Goal: Information Seeking & Learning: Learn about a topic

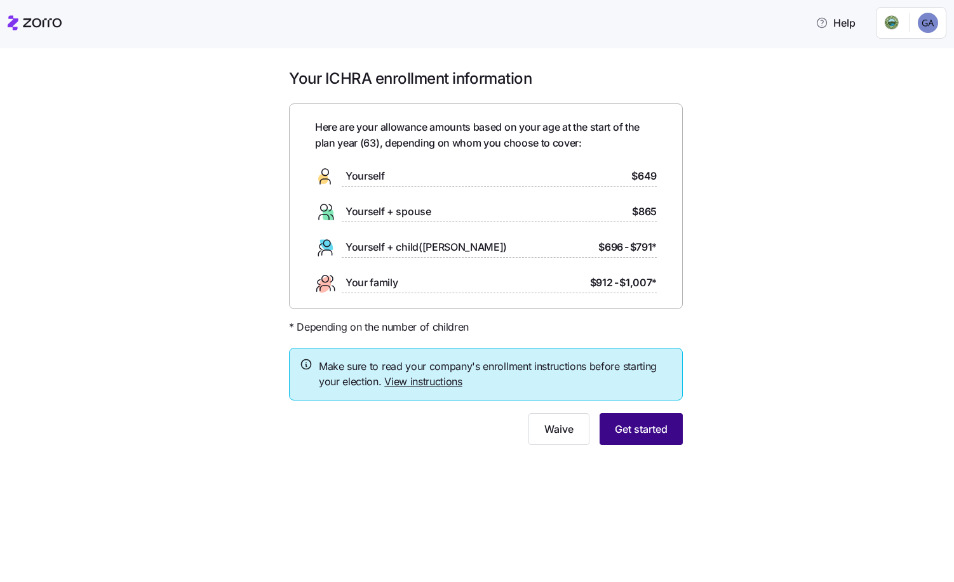
click at [627, 429] on span "Get started" at bounding box center [641, 429] width 53 height 15
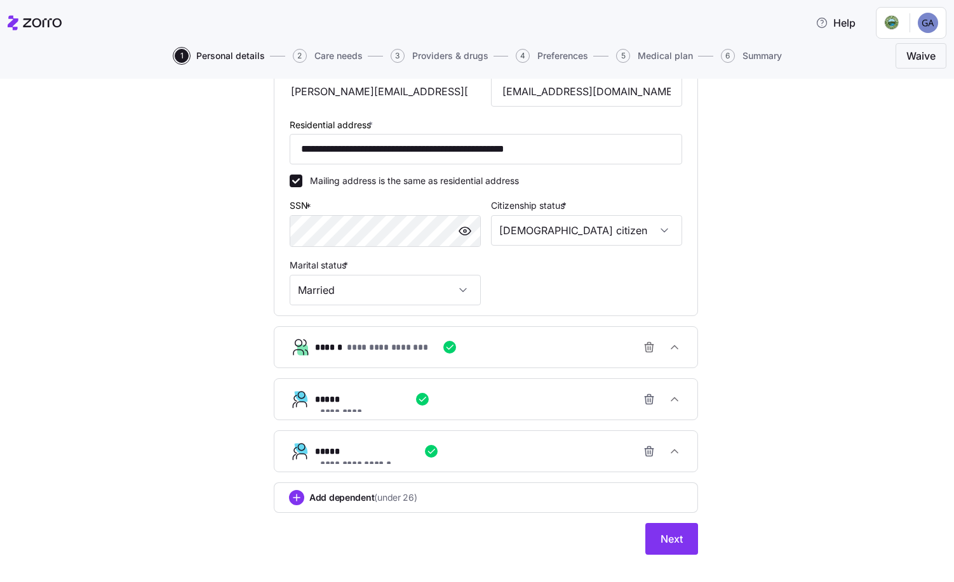
scroll to position [349, 0]
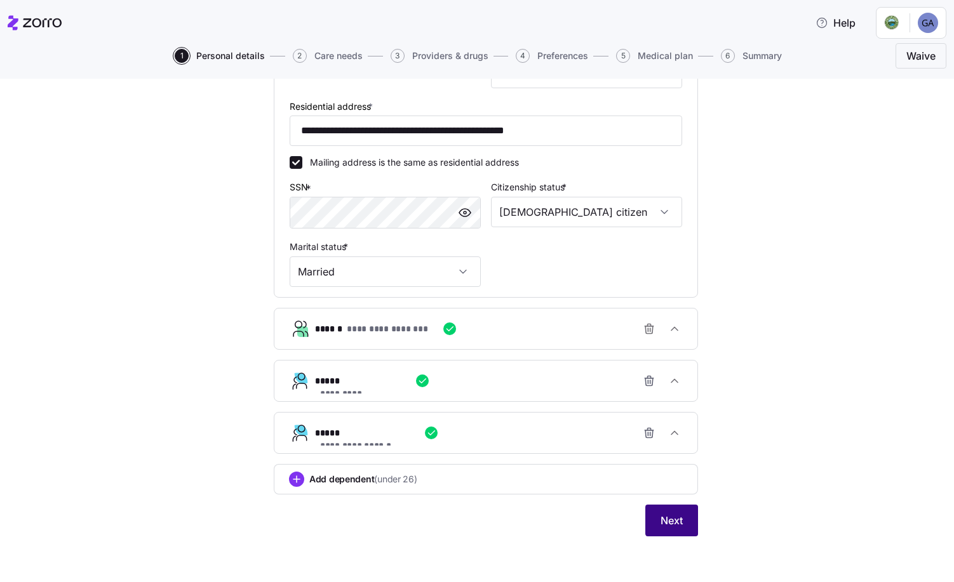
click at [664, 521] on span "Next" at bounding box center [671, 520] width 22 height 15
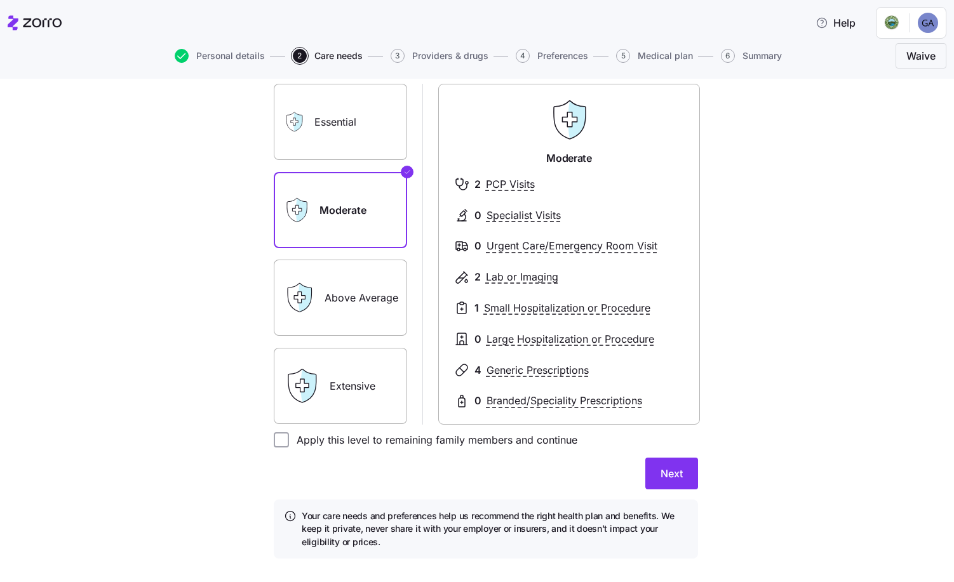
scroll to position [126, 0]
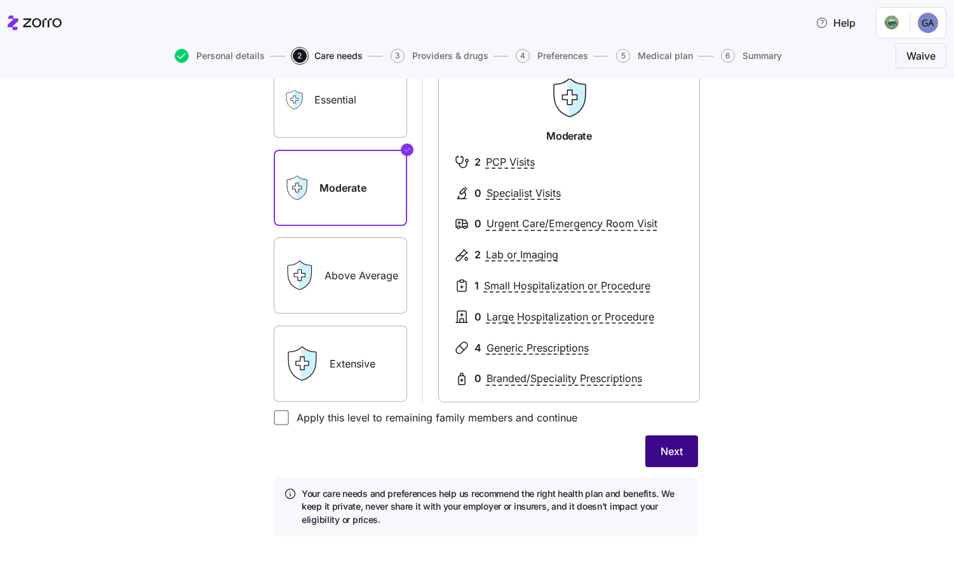
click at [651, 454] on button "Next" at bounding box center [671, 452] width 53 height 32
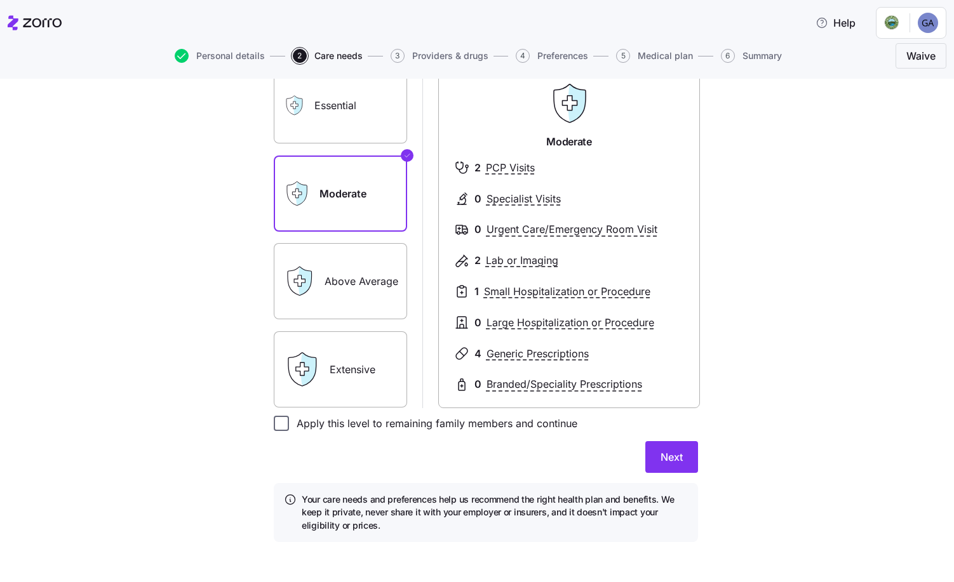
click at [277, 420] on input "Apply this level to remaining family members and continue" at bounding box center [281, 423] width 15 height 15
checkbox input "true"
click at [677, 456] on span "Next" at bounding box center [671, 457] width 22 height 15
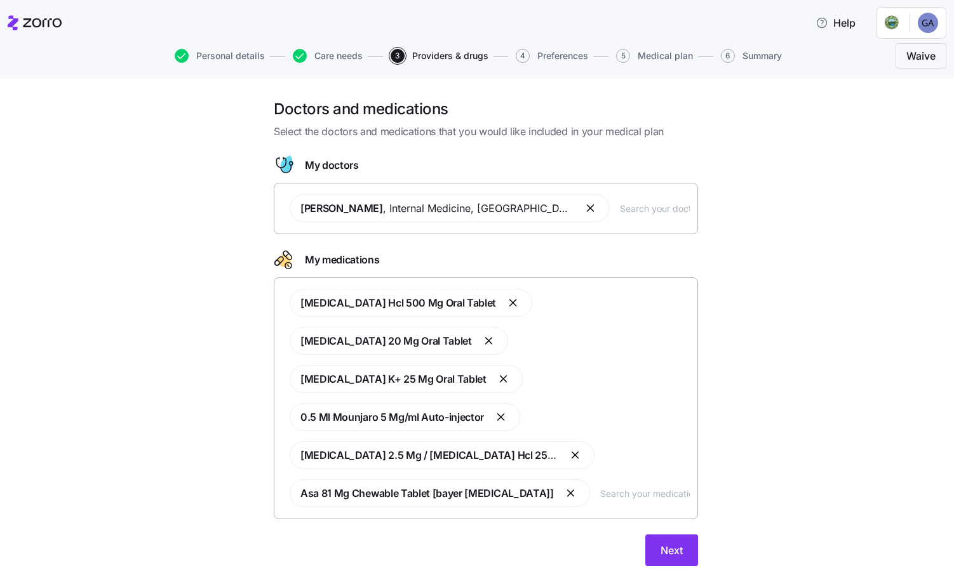
scroll to position [30, 0]
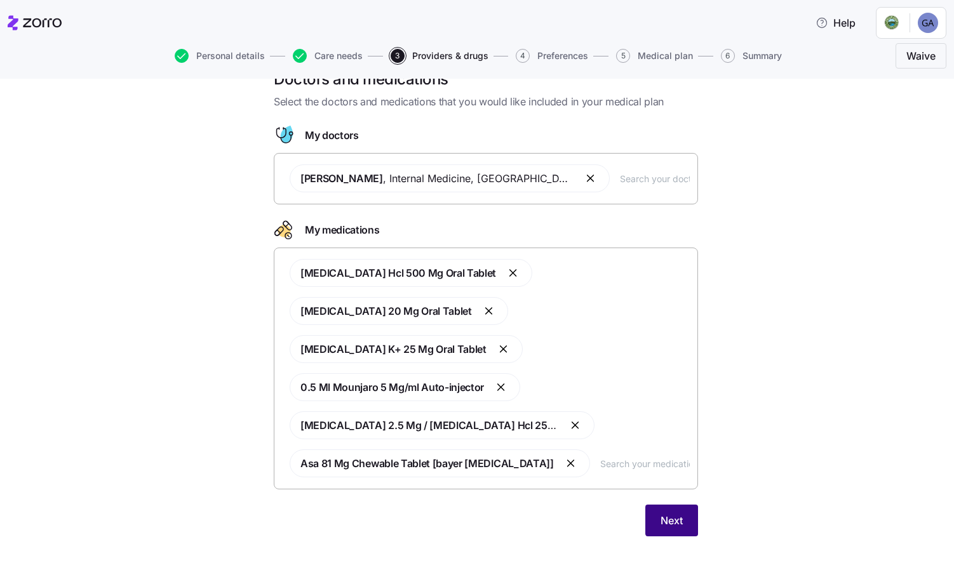
click at [652, 523] on button "Next" at bounding box center [671, 521] width 53 height 32
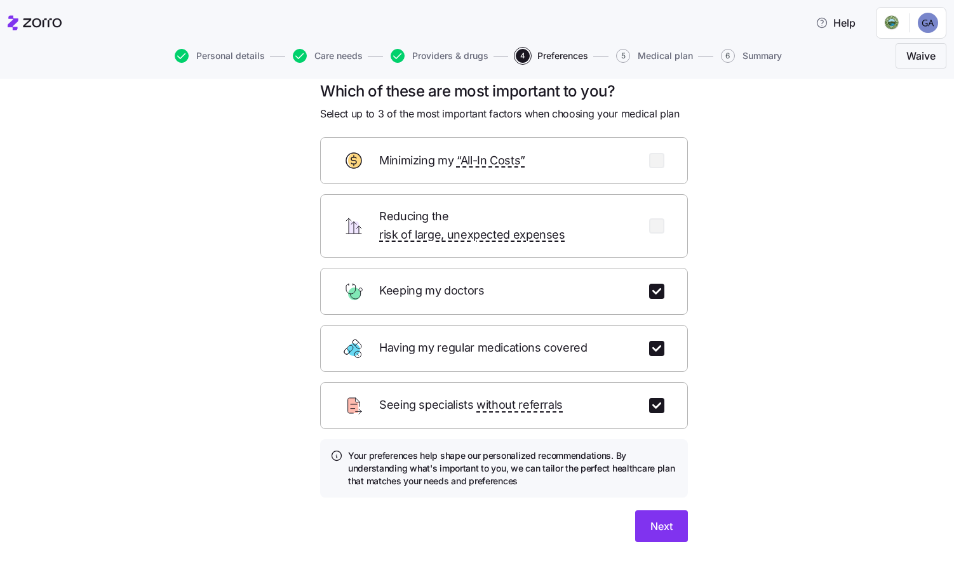
scroll to position [23, 0]
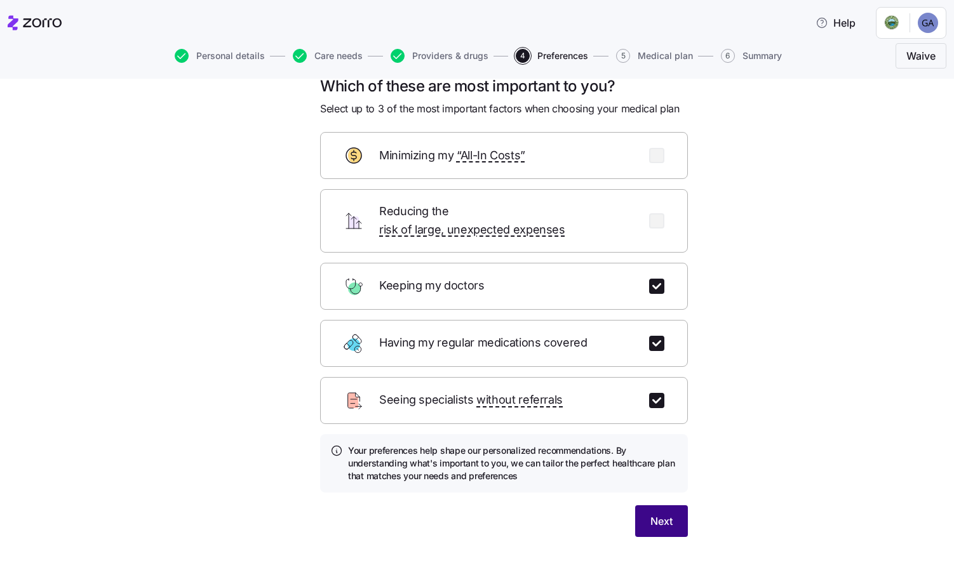
click at [658, 514] on span "Next" at bounding box center [661, 521] width 22 height 15
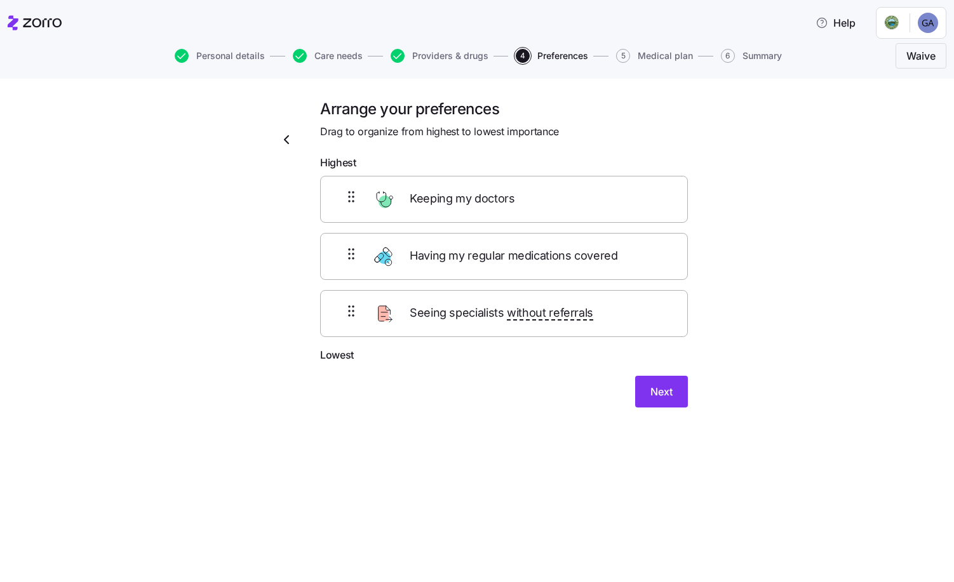
scroll to position [0, 0]
click at [652, 392] on span "Next" at bounding box center [661, 391] width 22 height 15
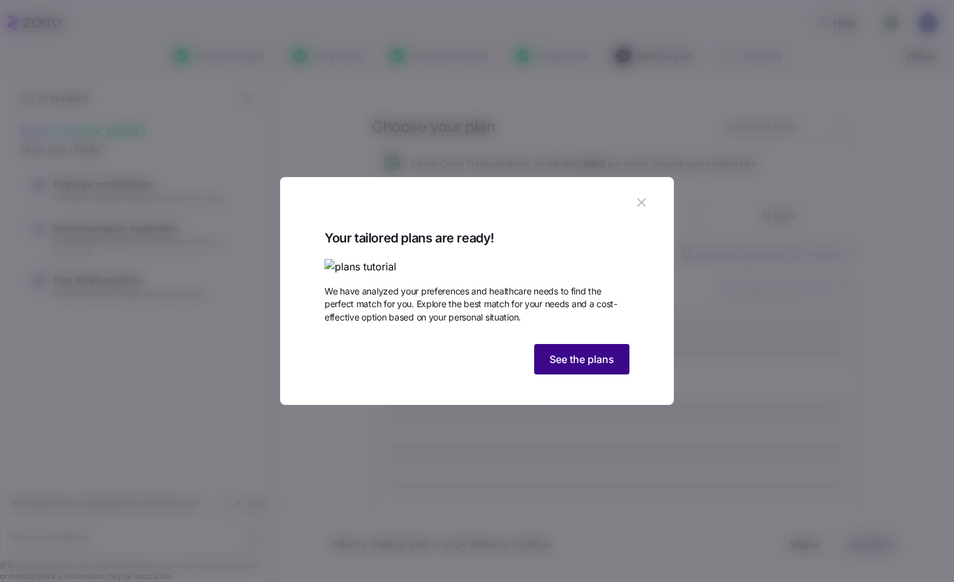
click at [582, 367] on span "See the plans" at bounding box center [581, 359] width 65 height 15
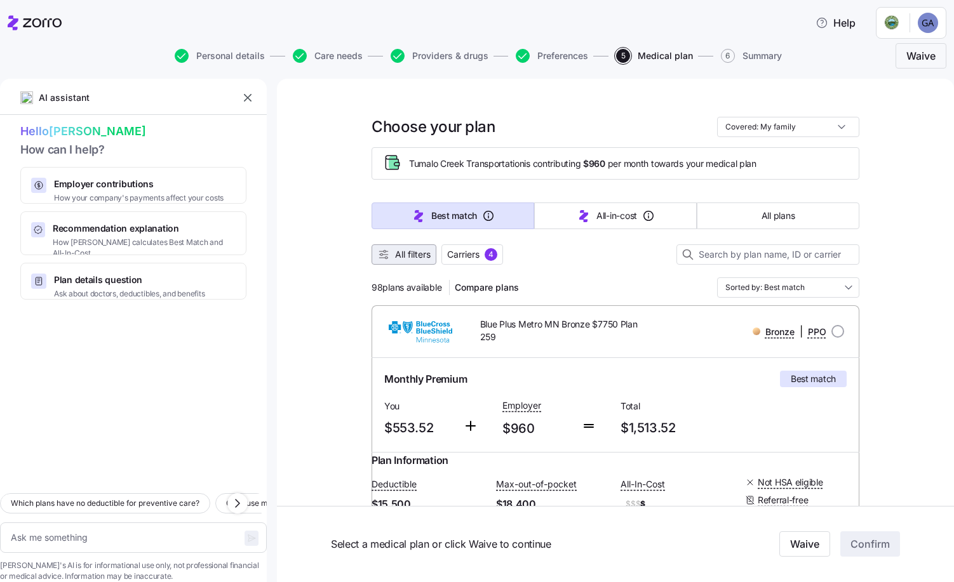
click at [399, 258] on span "All filters" at bounding box center [413, 254] width 36 height 13
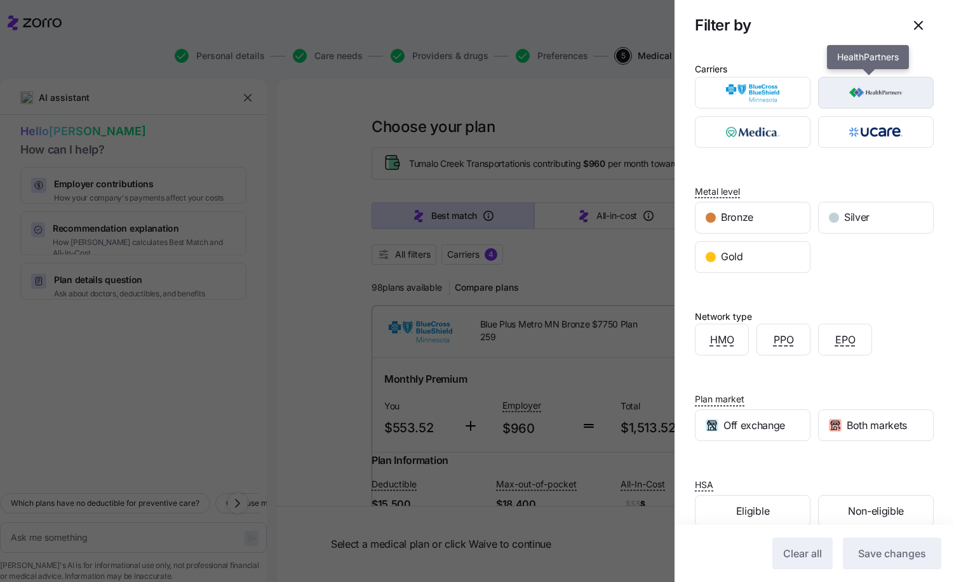
click at [878, 95] on img "button" at bounding box center [875, 92] width 93 height 25
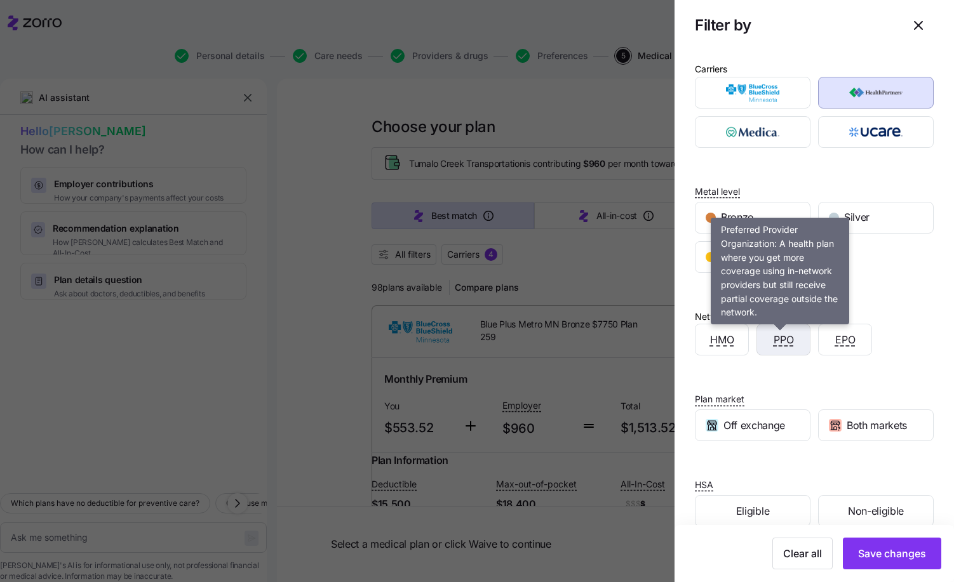
click at [782, 343] on span "PPO" at bounding box center [784, 340] width 20 height 16
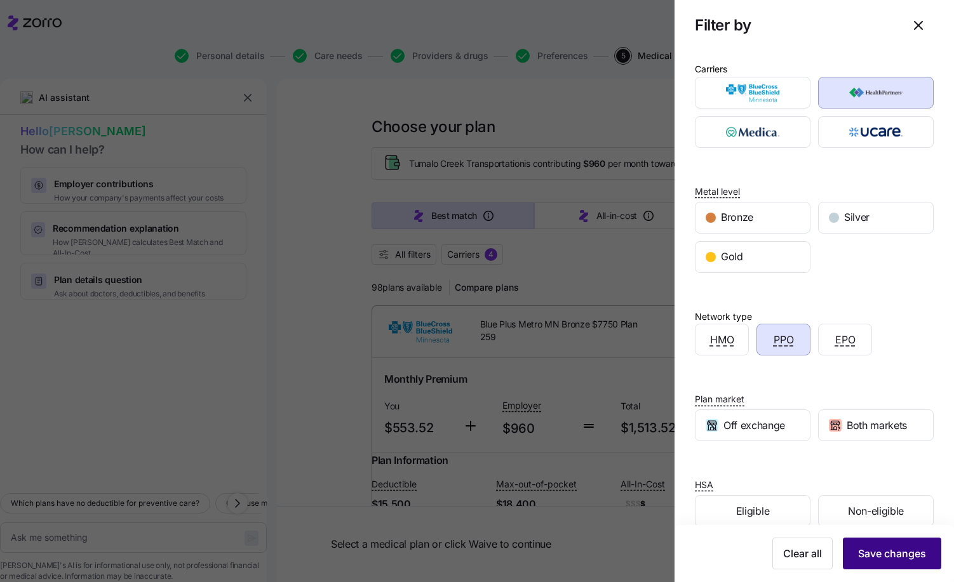
click at [875, 559] on span "Save changes" at bounding box center [892, 553] width 68 height 15
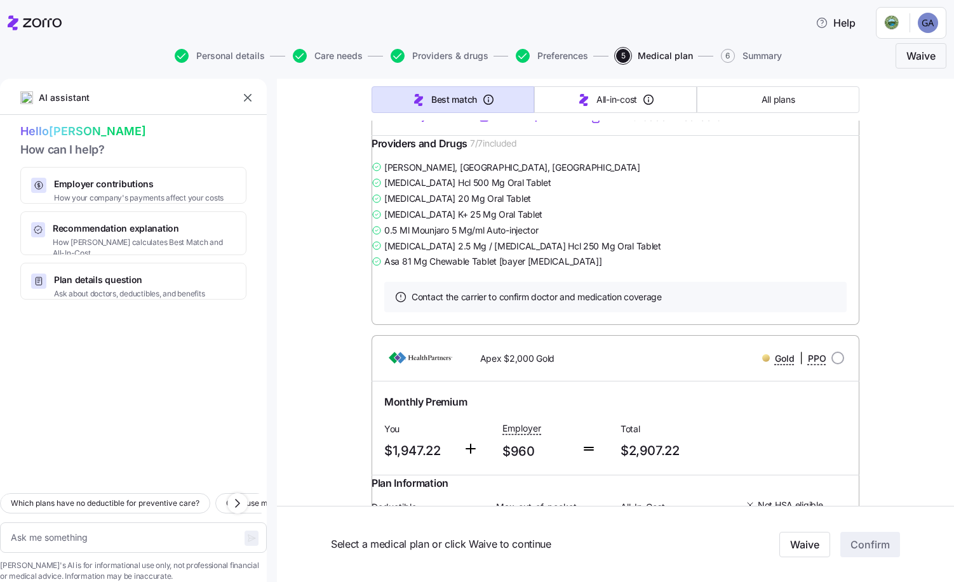
scroll to position [4318, 0]
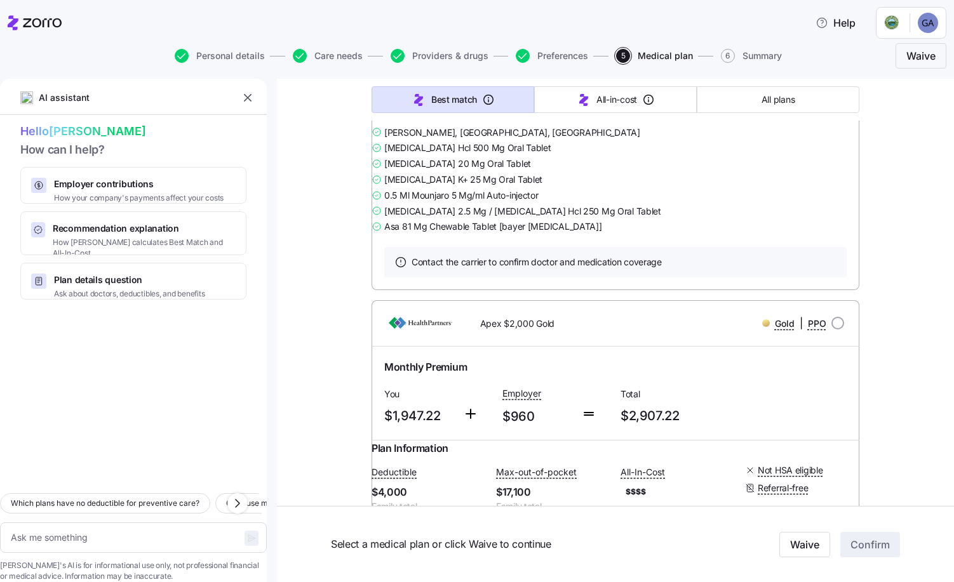
click at [429, 88] on link "Summary of benefits" at bounding box center [437, 82] width 107 height 13
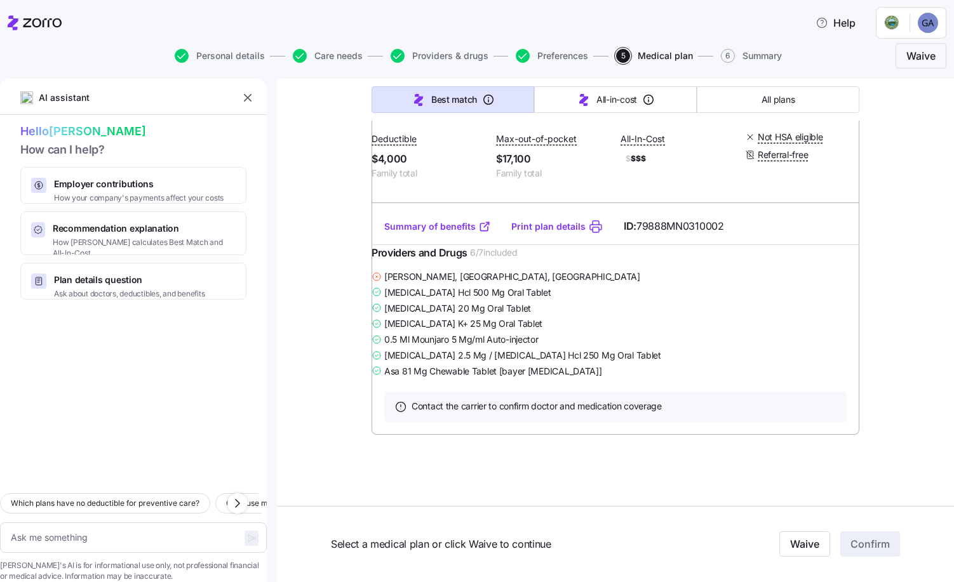
scroll to position [12574, 0]
click at [431, 233] on link "Summary of benefits" at bounding box center [437, 226] width 107 height 13
type textarea "x"
